Goal: Check status: Check status

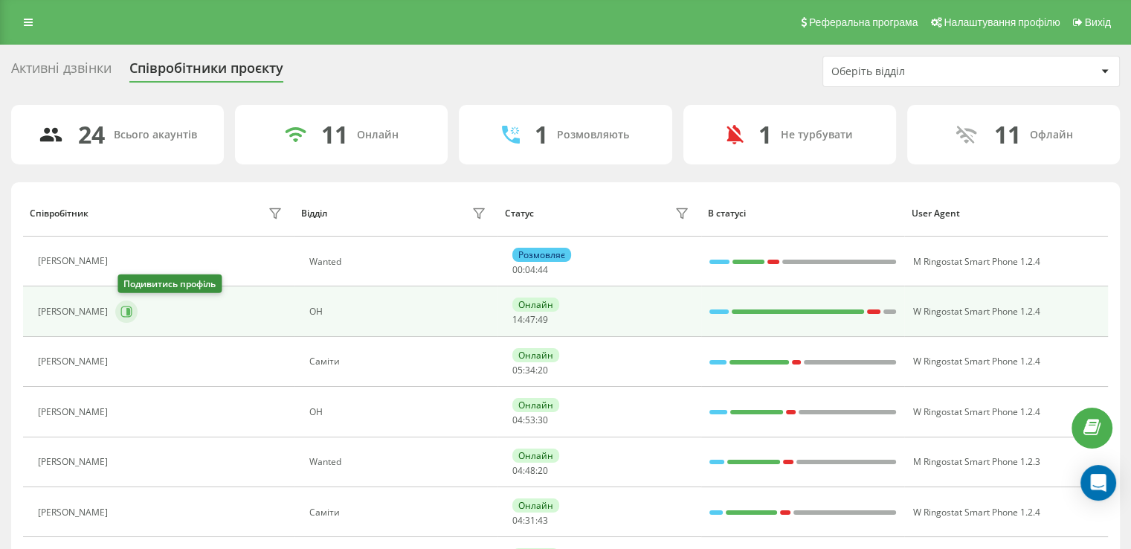
click at [126, 311] on icon at bounding box center [126, 312] width 12 height 12
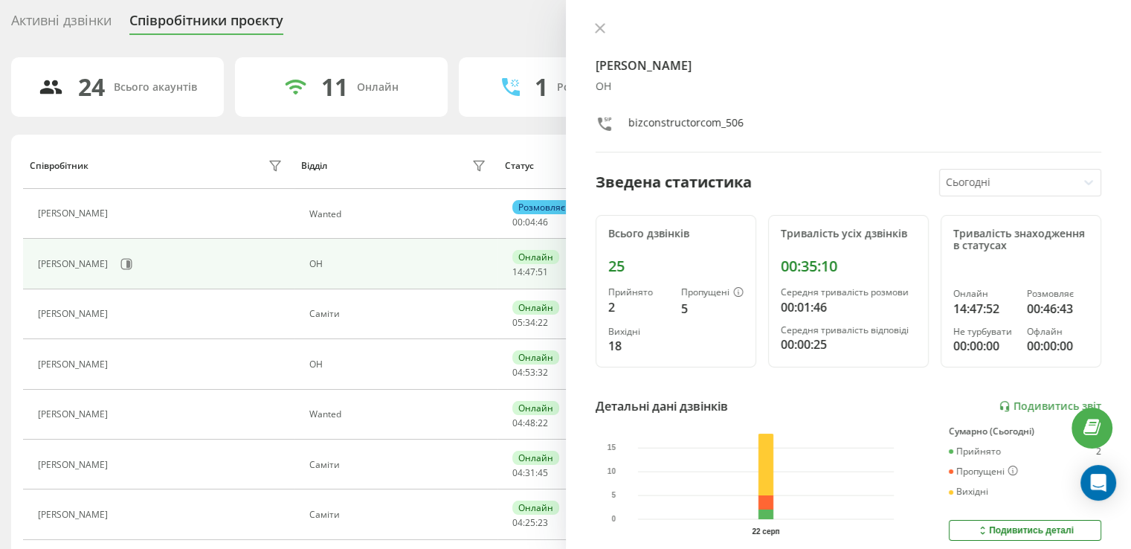
scroll to position [74, 0]
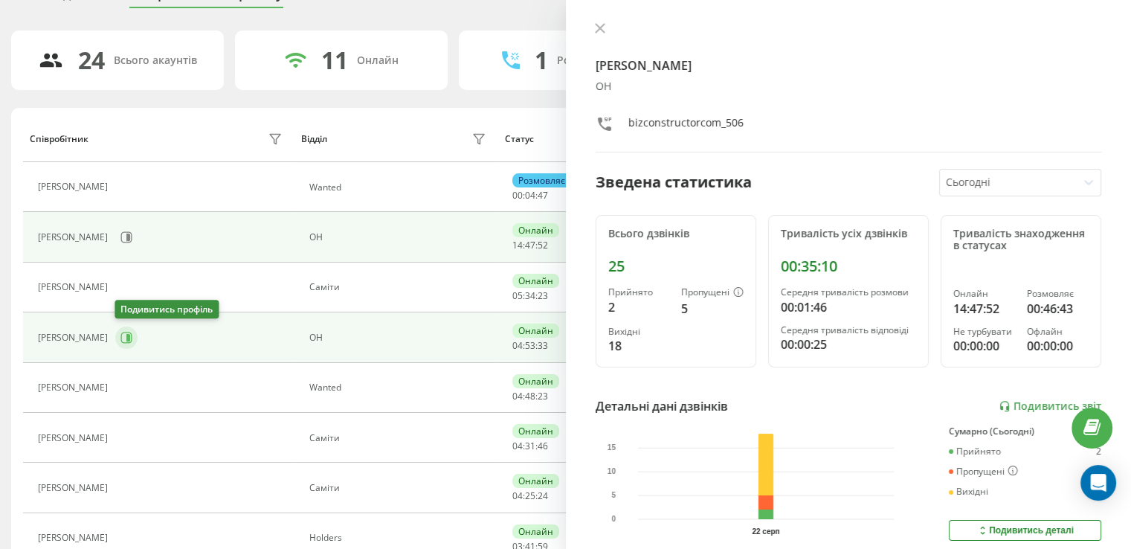
click at [125, 334] on icon at bounding box center [126, 338] width 12 height 12
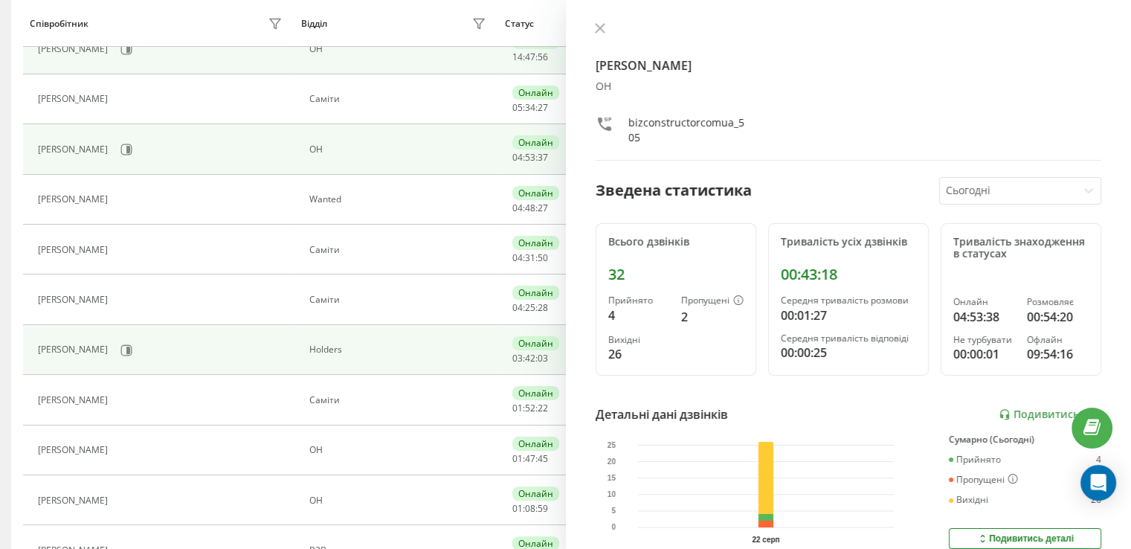
scroll to position [372, 0]
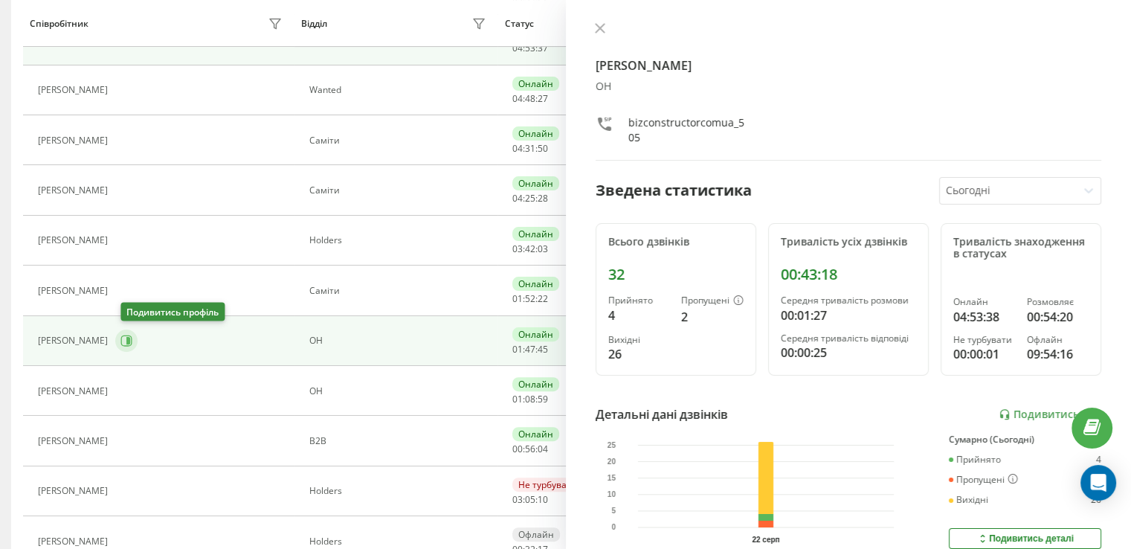
click at [130, 342] on icon at bounding box center [126, 341] width 12 height 12
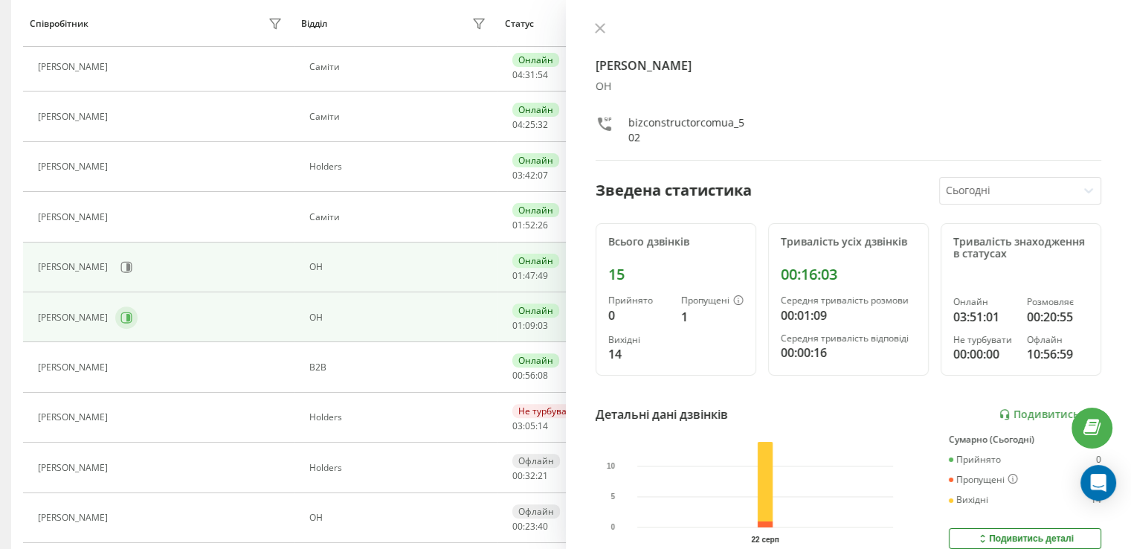
scroll to position [446, 0]
click at [126, 317] on icon at bounding box center [128, 316] width 4 height 7
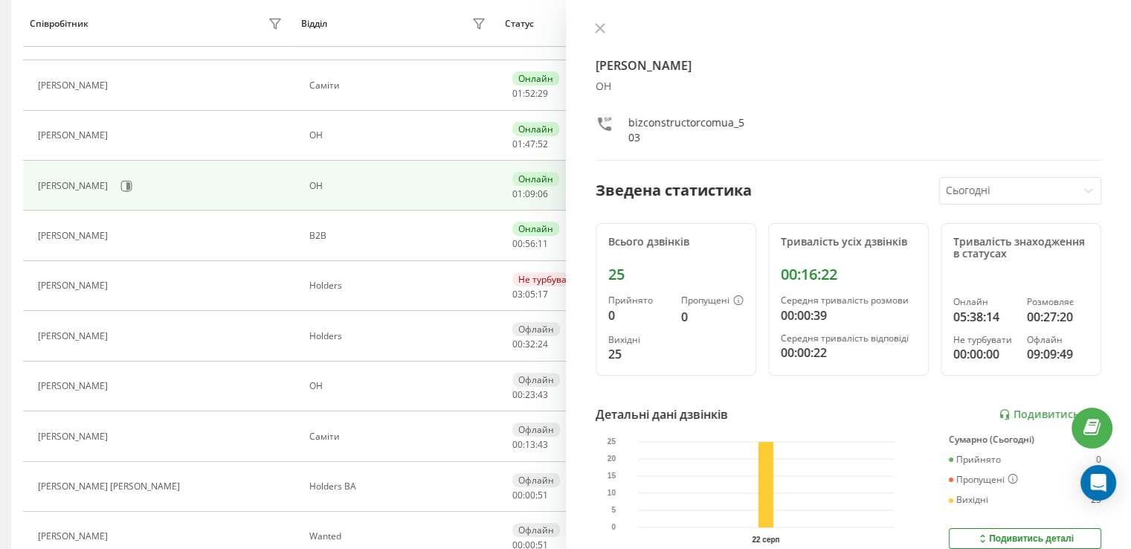
scroll to position [595, 0]
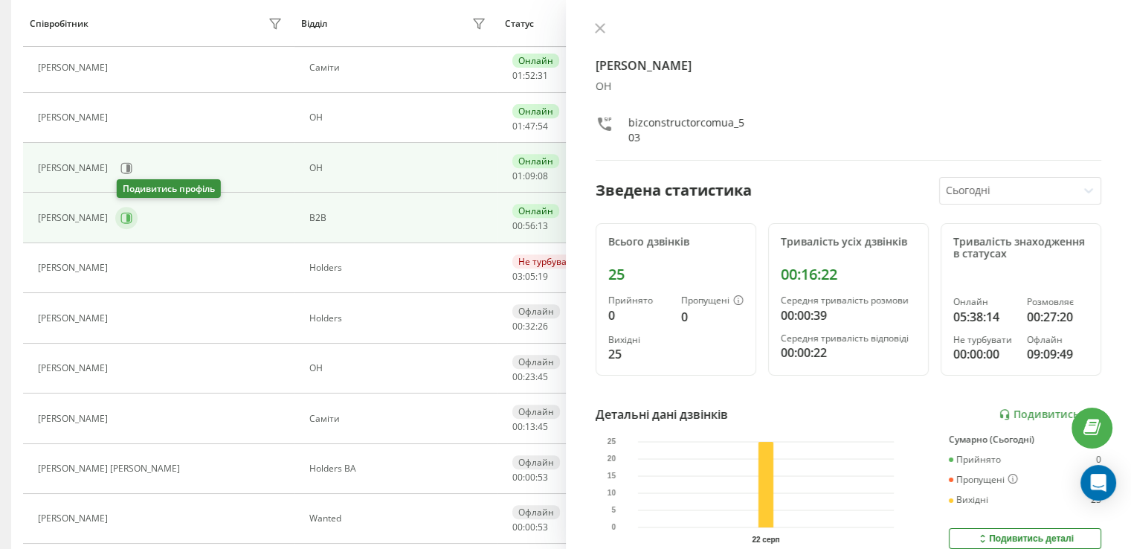
click at [124, 212] on icon at bounding box center [126, 218] width 12 height 12
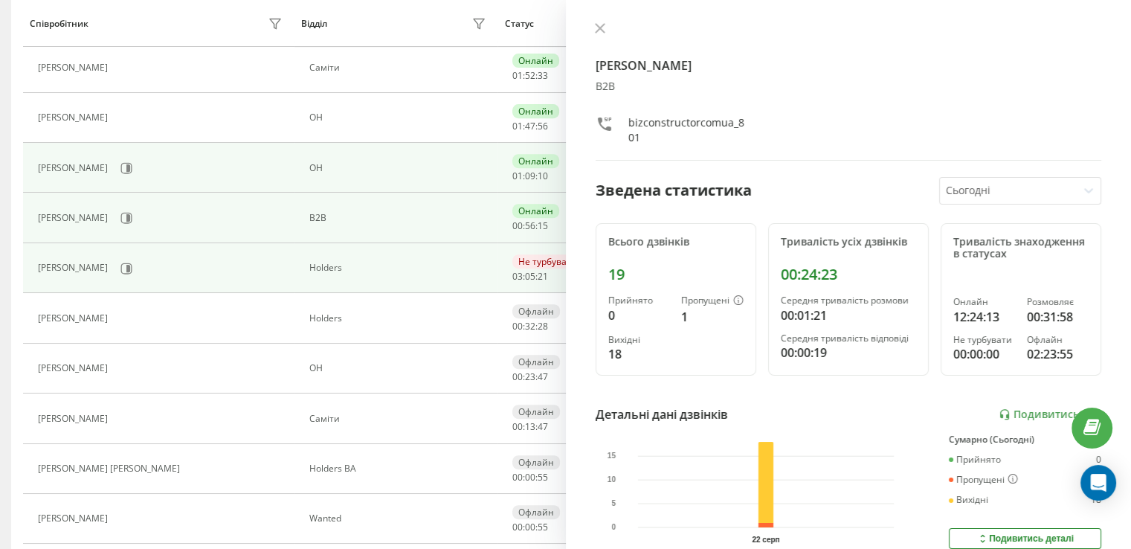
scroll to position [669, 0]
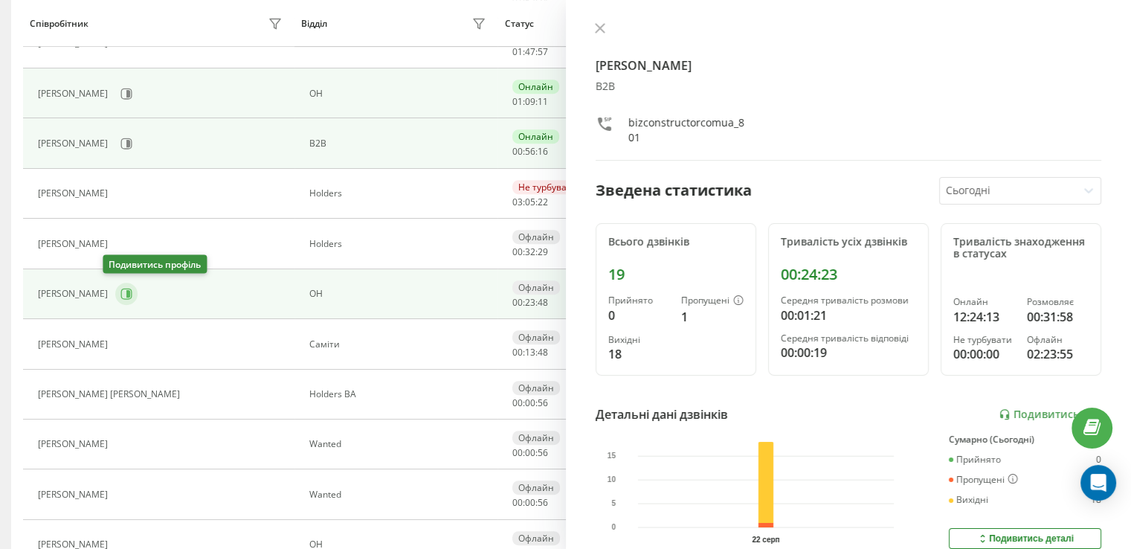
click at [120, 292] on icon at bounding box center [126, 294] width 12 height 12
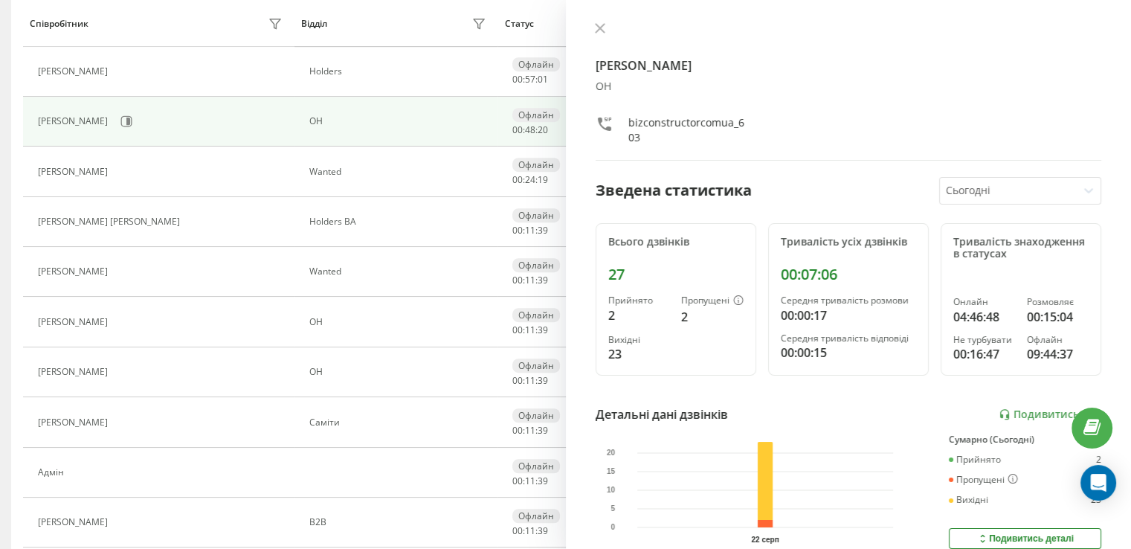
scroll to position [92, 0]
